Goal: Task Accomplishment & Management: Manage account settings

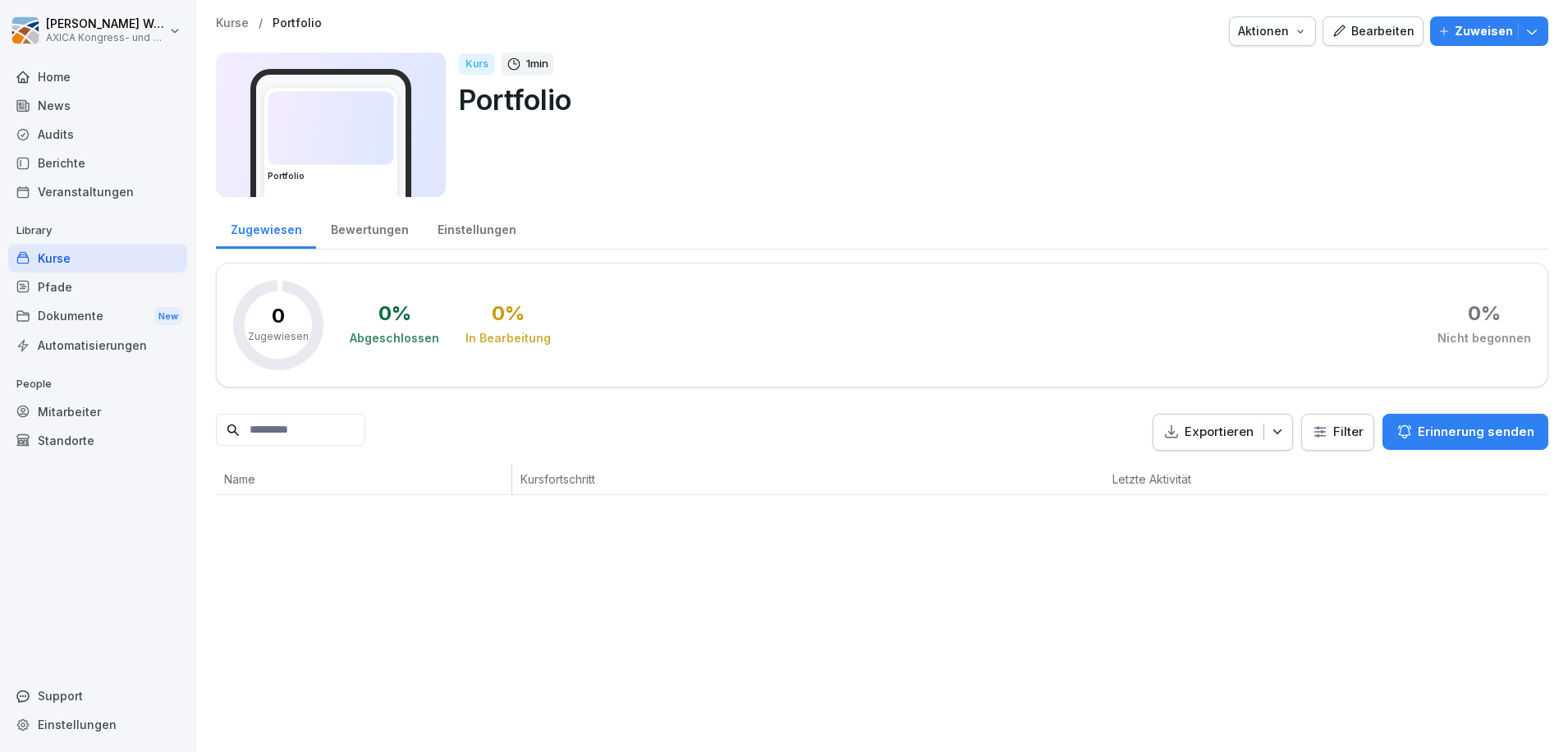
click at [175, 33] on html "[PERSON_NAME] AXICA Kongress- und Tagungszentrum Pariser Platz 3 GmbH Home News…" at bounding box center [784, 376] width 1568 height 752
click at [112, 97] on div "Abmelden" at bounding box center [105, 104] width 162 height 30
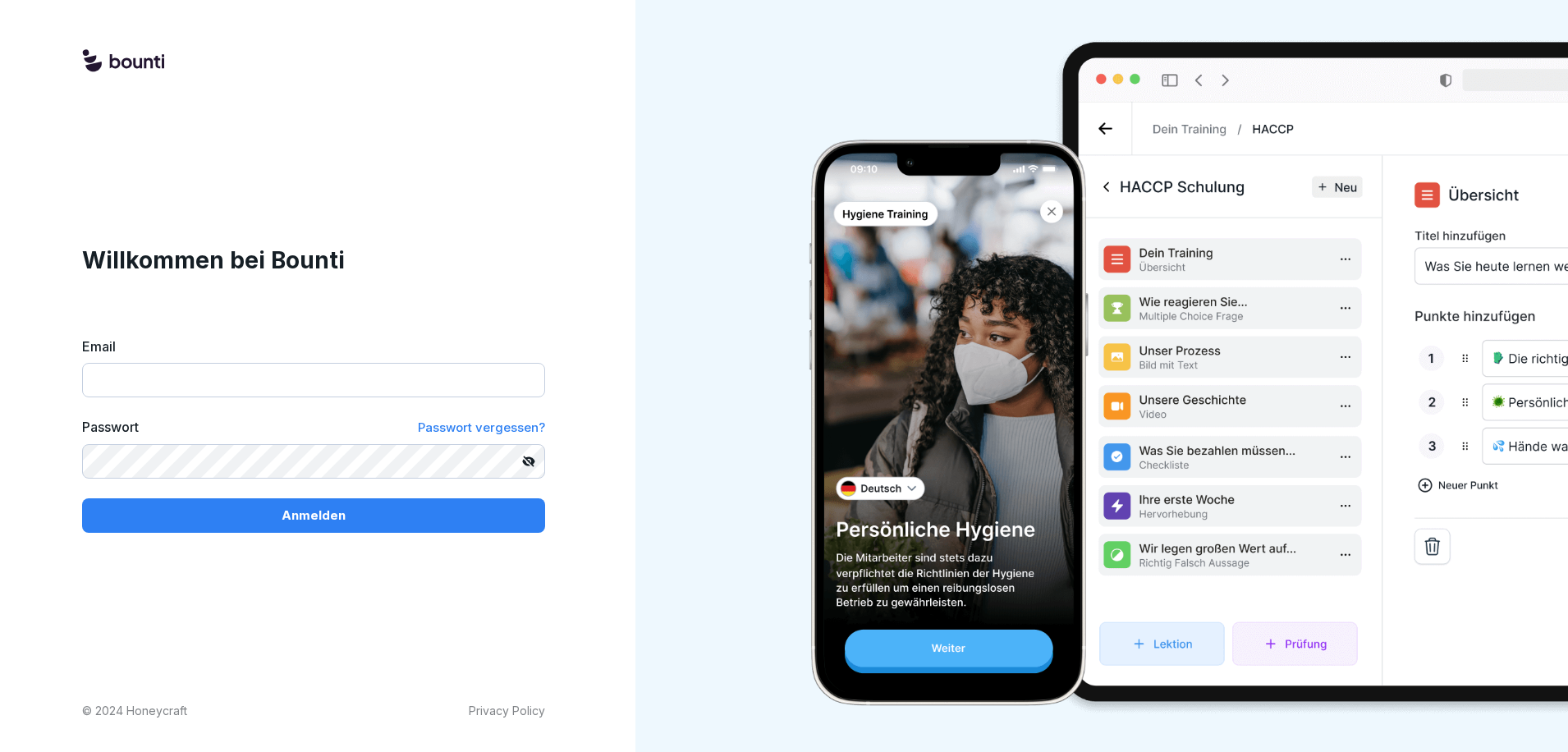
type input "**********"
